Goal: Task Accomplishment & Management: Use online tool/utility

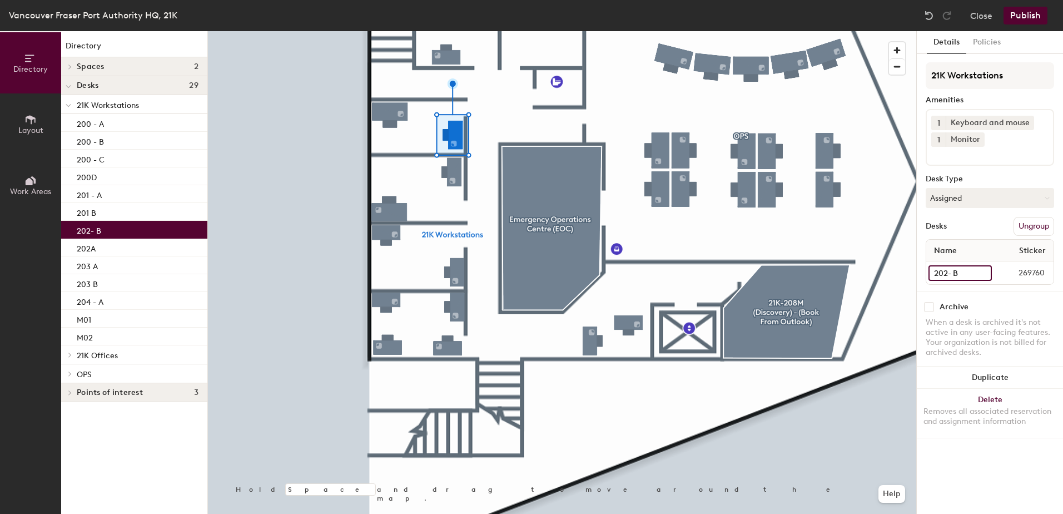
click at [981, 272] on input "202- B" at bounding box center [959, 273] width 63 height 16
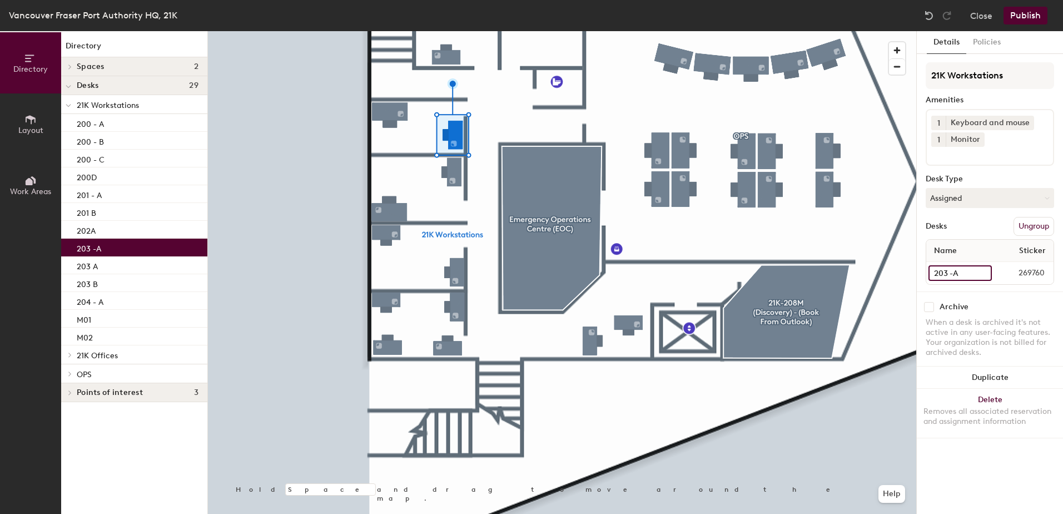
type input "203 -A"
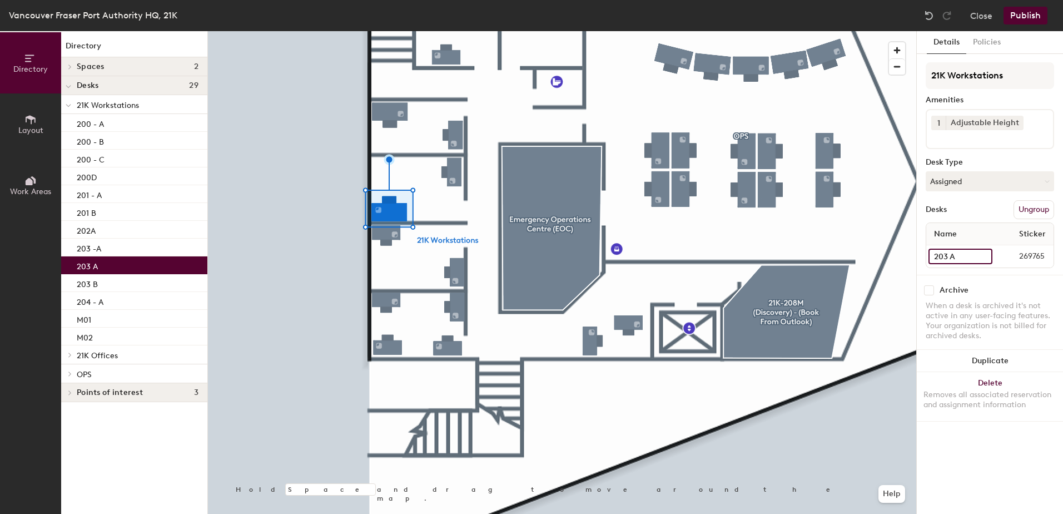
click at [984, 257] on input "203 A" at bounding box center [960, 256] width 64 height 16
click at [962, 252] on input "203 A" at bounding box center [960, 256] width 64 height 16
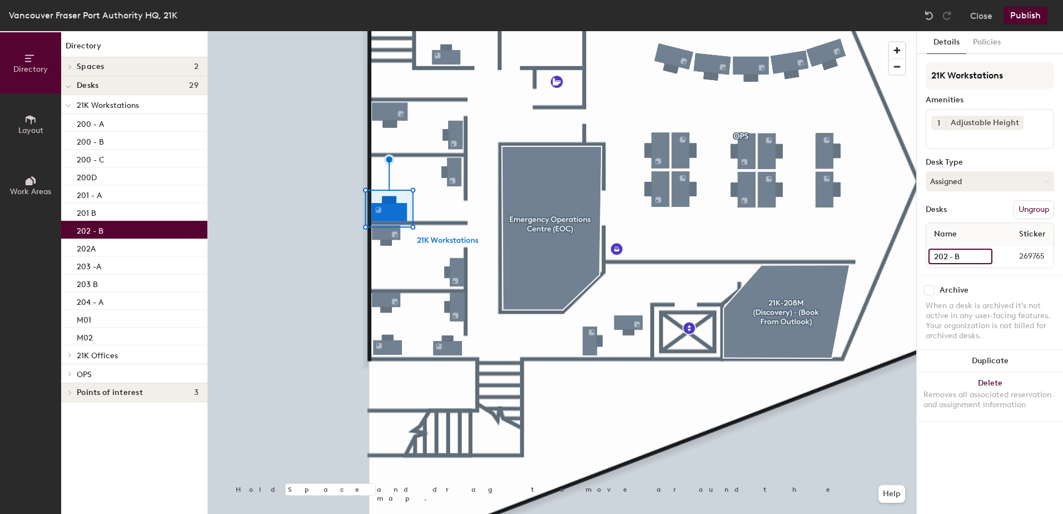
type input "202 - B"
click at [1019, 13] on button "Publish" at bounding box center [1025, 16] width 44 height 18
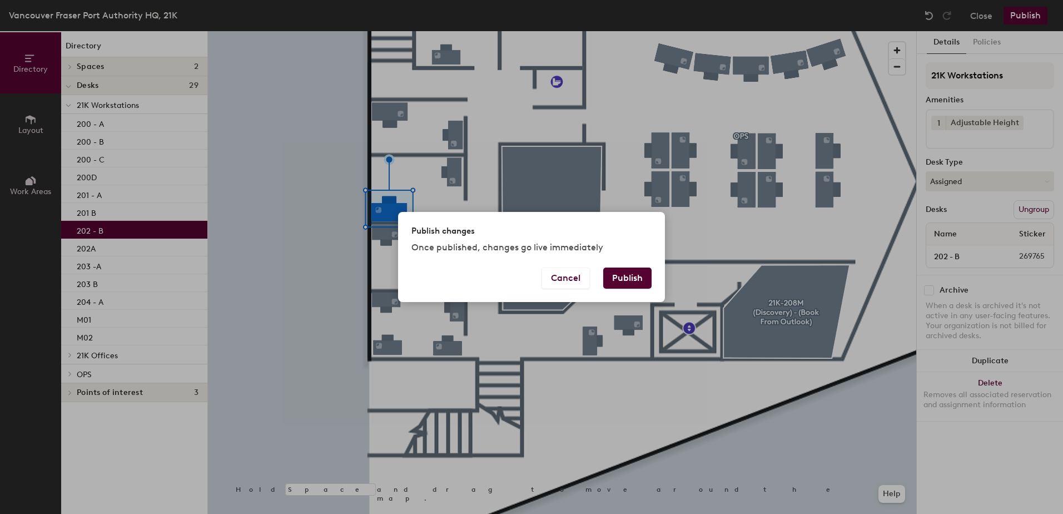
click at [626, 281] on button "Publish" at bounding box center [627, 277] width 48 height 21
